Goal: Information Seeking & Learning: Learn about a topic

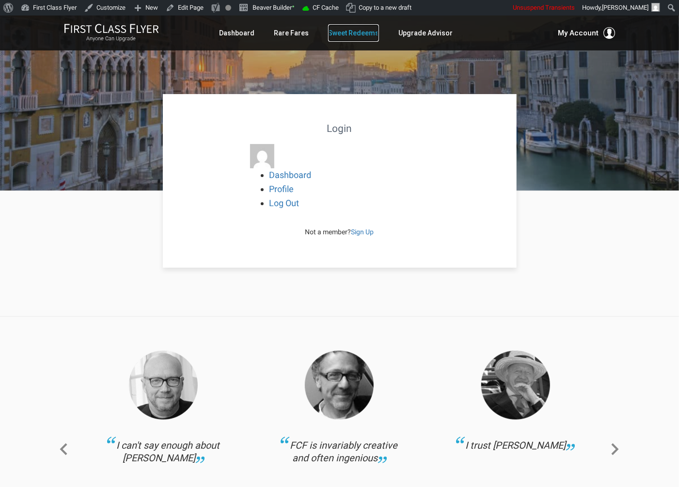
click at [351, 34] on link "Sweet Redeems" at bounding box center [353, 32] width 51 height 17
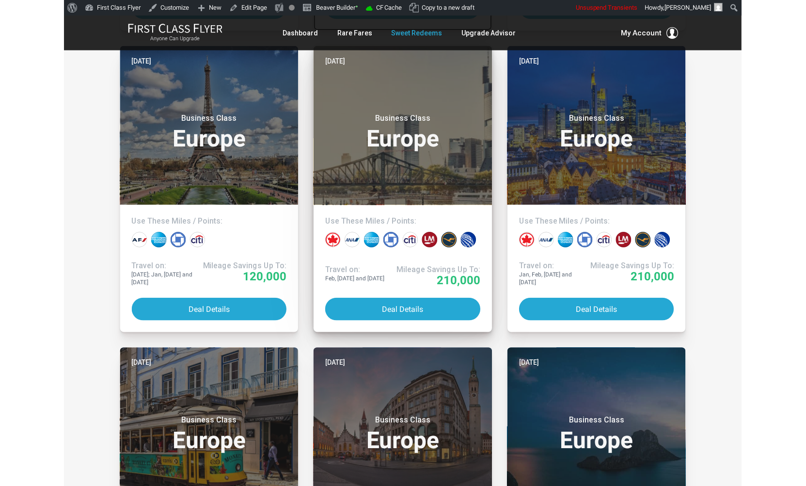
scroll to position [791, 0]
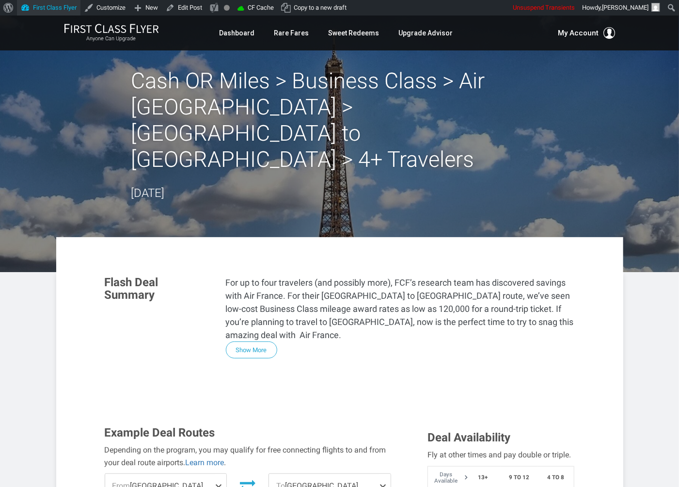
click at [66, 5] on link "First Class Flyer" at bounding box center [48, 8] width 63 height 16
